Goal: Entertainment & Leisure: Consume media (video, audio)

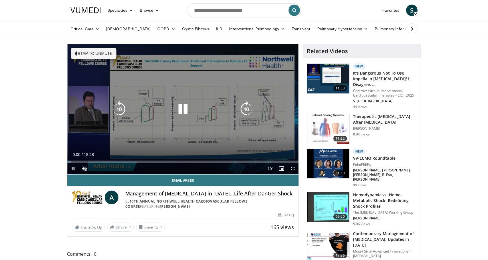
click at [93, 56] on button "Tap to unmute" at bounding box center [94, 53] width 46 height 11
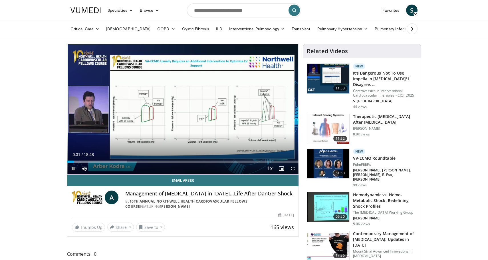
click at [293, 167] on span "Video Player" at bounding box center [292, 168] width 11 height 11
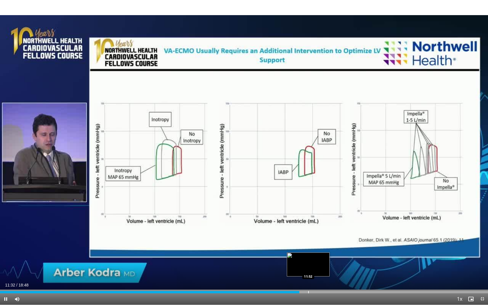
click at [308, 259] on div "Progress Bar" at bounding box center [308, 292] width 1 height 2
click at [324, 259] on div "Progress Bar" at bounding box center [324, 292] width 1 height 2
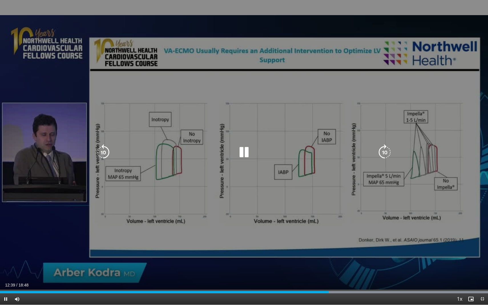
click at [383, 152] on icon "Video Player" at bounding box center [385, 152] width 16 height 16
click at [384, 155] on icon "Video Player" at bounding box center [385, 152] width 16 height 16
click at [387, 154] on icon "Video Player" at bounding box center [385, 152] width 16 height 16
click at [383, 149] on icon "Video Player" at bounding box center [385, 152] width 16 height 16
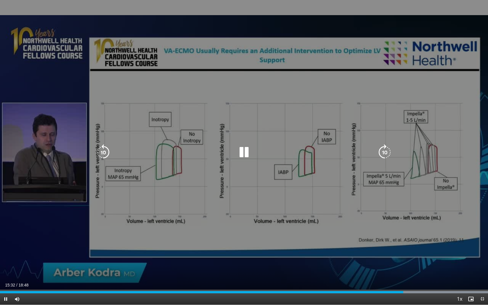
click at [389, 154] on icon "Video Player" at bounding box center [385, 152] width 16 height 16
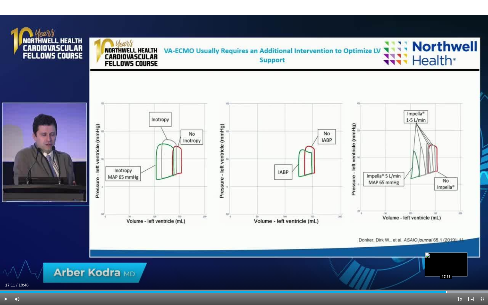
click at [446, 259] on div "Loaded : 99.99% 17:11 17:11" at bounding box center [244, 290] width 488 height 5
click at [461, 259] on div "Loaded : 99.99% 17:46 17:47" at bounding box center [244, 290] width 488 height 5
click at [420, 259] on div "Loaded : 99.99% 16:11 16:11" at bounding box center [244, 290] width 488 height 5
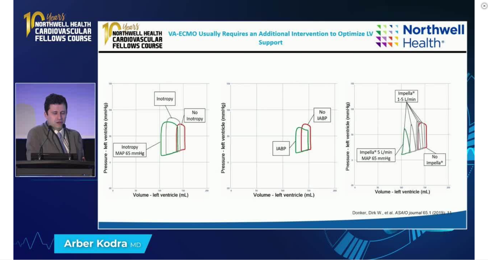
scroll to position [210, 0]
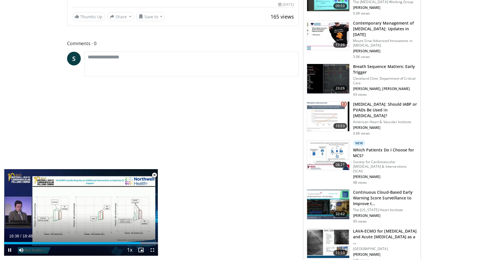
click at [156, 176] on span "Video Player" at bounding box center [154, 174] width 11 height 11
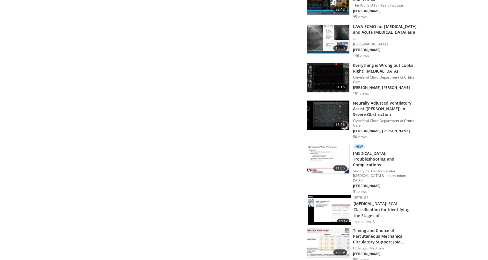
scroll to position [418, 0]
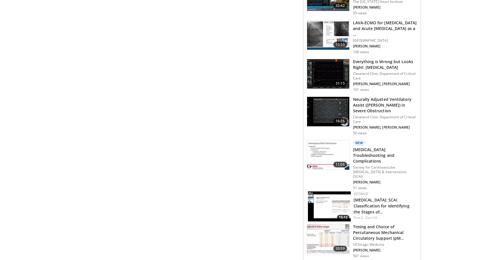
click at [316, 191] on img at bounding box center [329, 206] width 43 height 30
click at [361, 197] on link "[MEDICAL_DATA]: SCAI Classification for Identifying the Stages of…" at bounding box center [381, 205] width 56 height 17
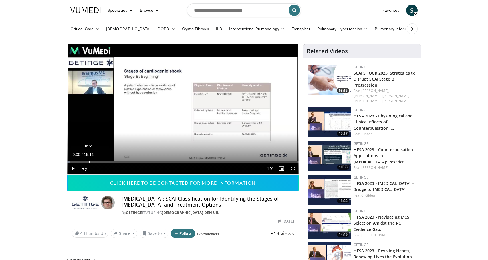
click at [89, 161] on div "Progress Bar" at bounding box center [89, 161] width 1 height 2
click at [74, 167] on span "Video Player" at bounding box center [72, 168] width 11 height 11
click at [112, 161] on div "Progress Bar" at bounding box center [112, 161] width 1 height 2
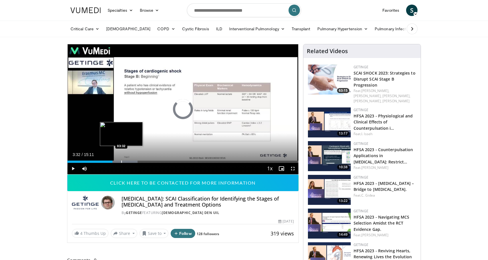
click at [121, 162] on div "Progress Bar" at bounding box center [121, 161] width 1 height 2
click at [134, 160] on div "Loaded : 39.47% 03:34 04:21" at bounding box center [182, 159] width 231 height 5
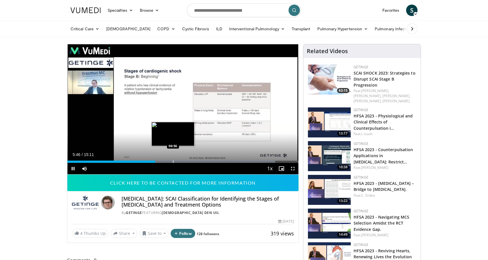
click at [173, 160] on div "Progress Bar" at bounding box center [173, 161] width 1 height 2
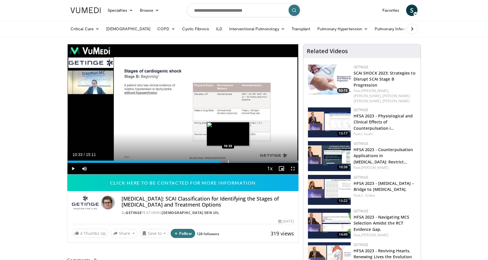
click at [228, 162] on div "Progress Bar" at bounding box center [228, 161] width 1 height 2
click at [238, 160] on div "Progress Bar" at bounding box center [238, 161] width 1 height 2
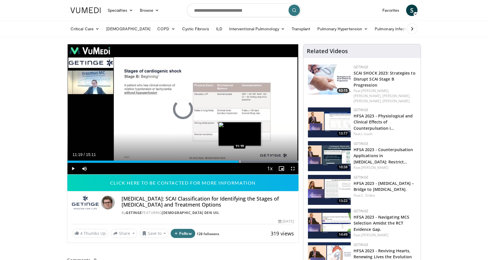
click at [240, 162] on div "Progress Bar" at bounding box center [240, 161] width 1 height 2
click at [246, 161] on div "Progress Bar" at bounding box center [246, 161] width 1 height 2
click at [252, 160] on div "Progress Bar" at bounding box center [252, 161] width 1 height 2
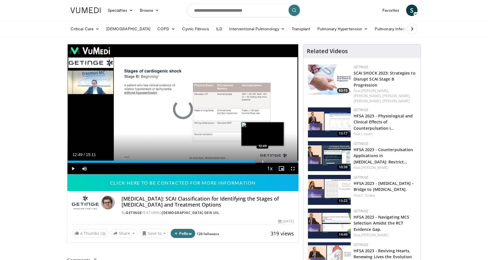
click at [262, 161] on div "Progress Bar" at bounding box center [262, 161] width 1 height 2
click at [272, 161] on div "Progress Bar" at bounding box center [272, 161] width 1 height 2
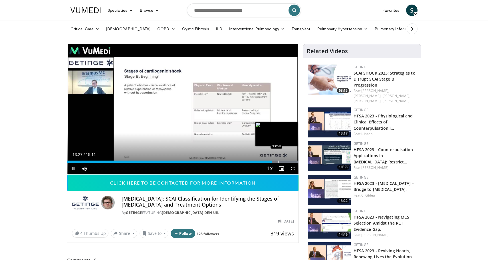
click at [278, 161] on div "Progress Bar" at bounding box center [278, 161] width 1 height 2
